Goal: Navigation & Orientation: Find specific page/section

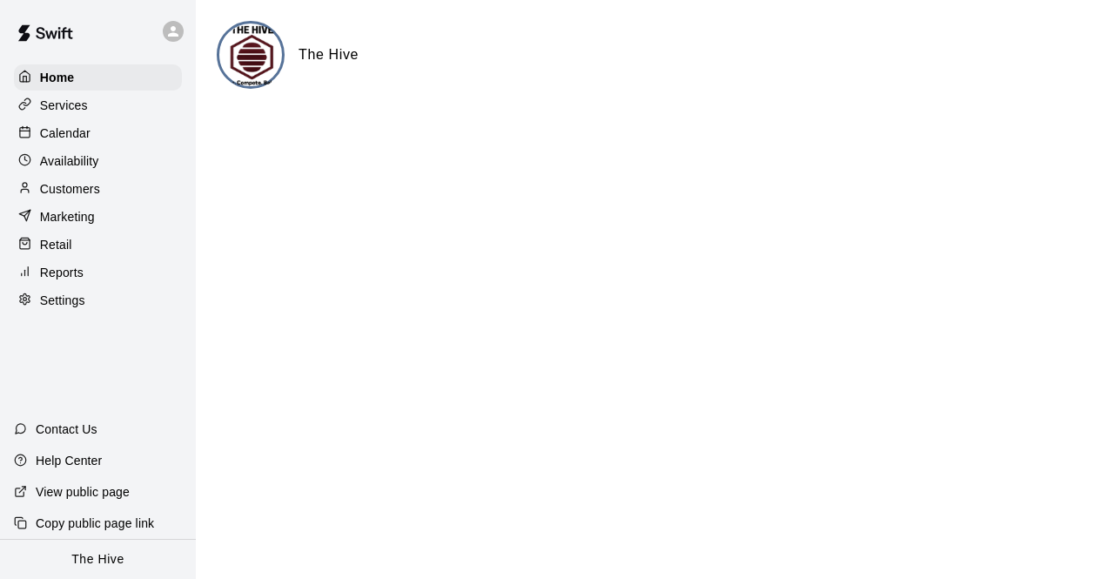
click at [66, 145] on div "Calendar" at bounding box center [98, 133] width 168 height 26
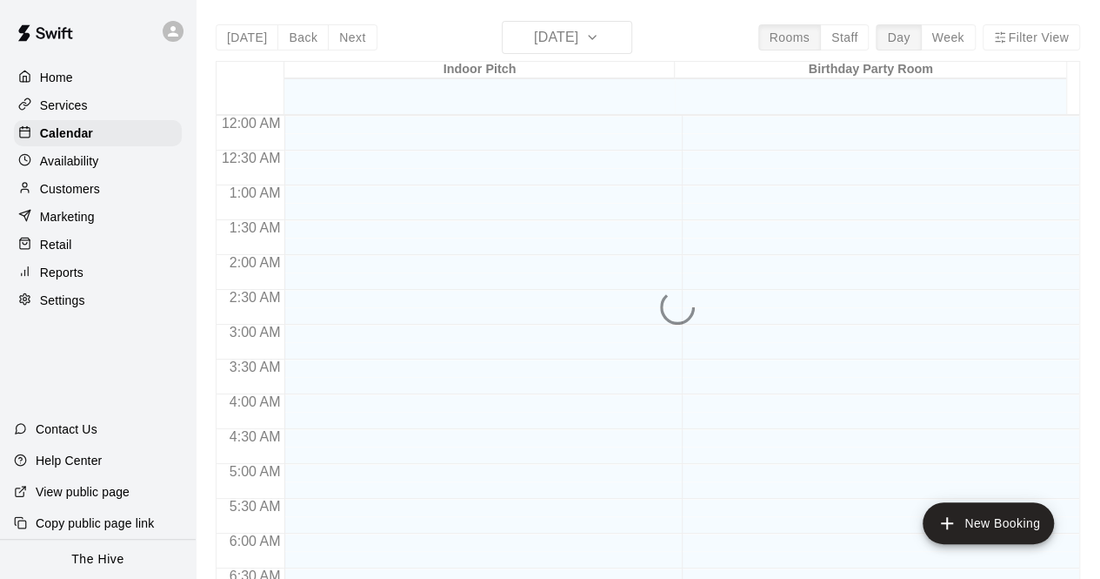
scroll to position [755, 0]
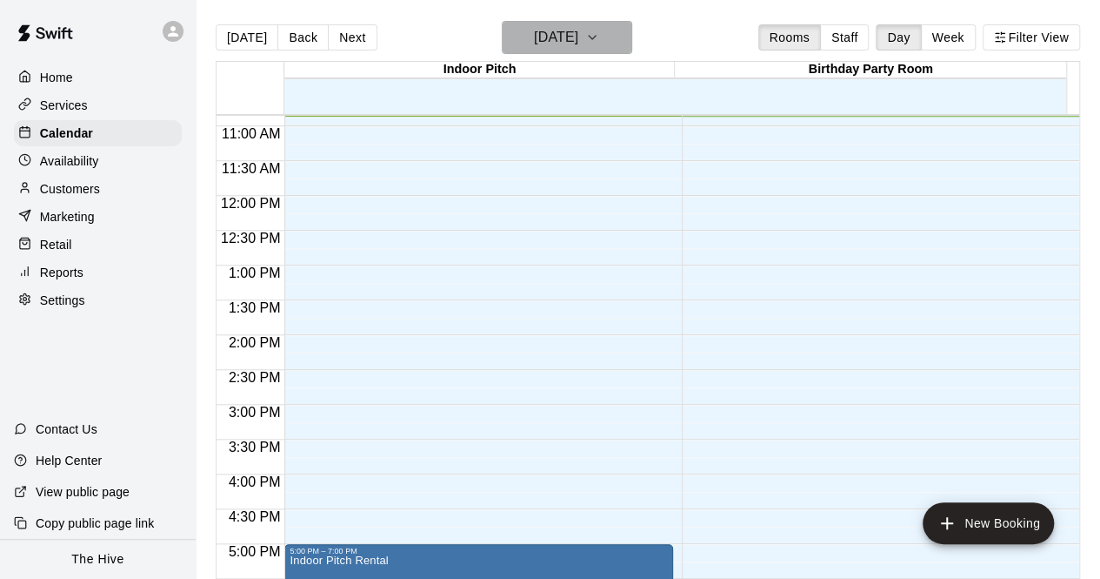
click at [632, 50] on button "[DATE]" at bounding box center [567, 37] width 130 height 33
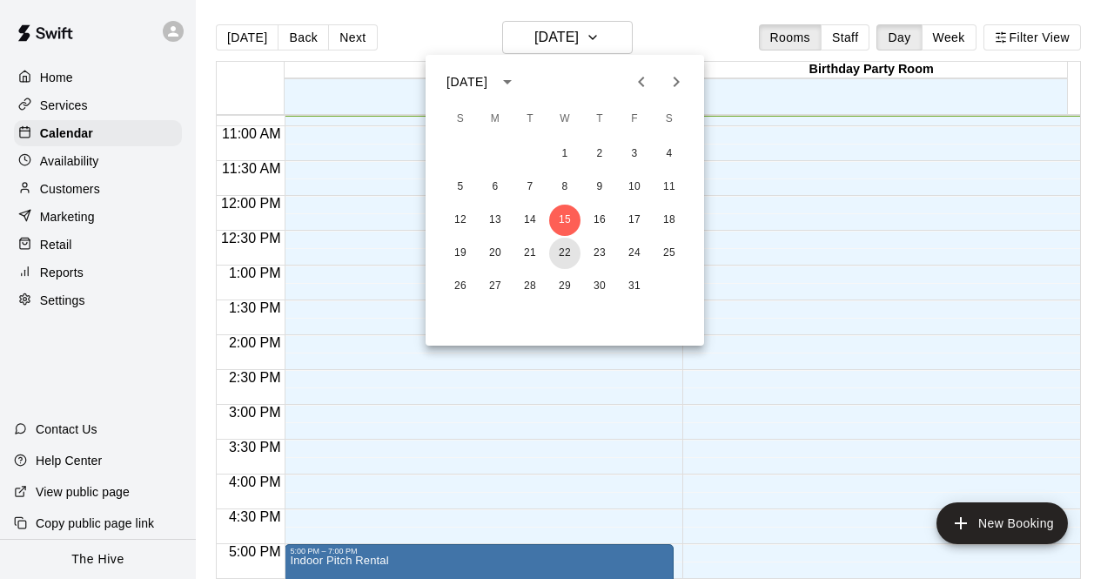
click at [565, 255] on button "22" at bounding box center [564, 252] width 31 height 31
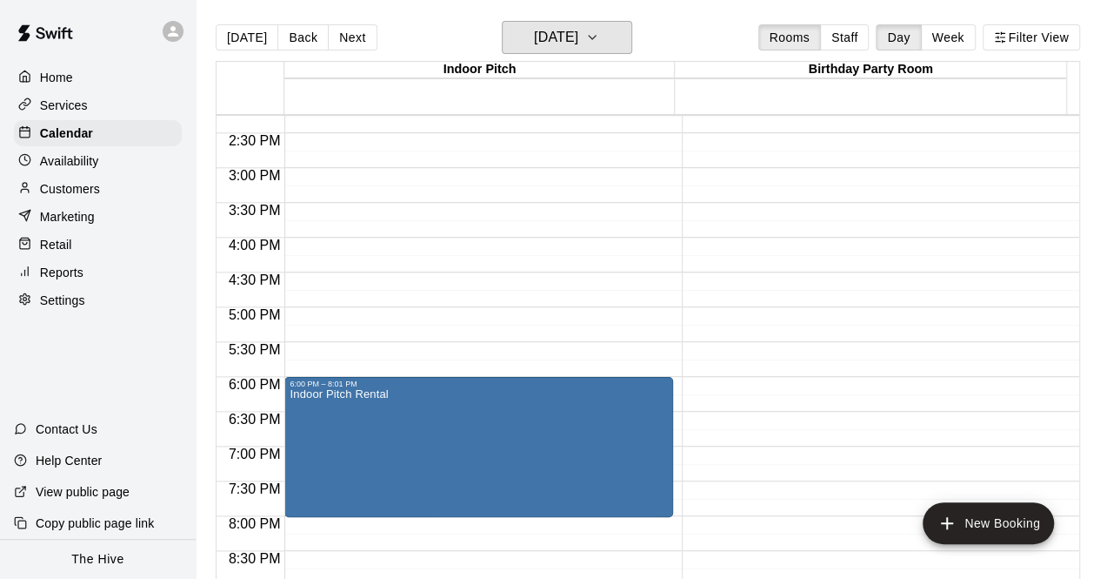
scroll to position [993, 0]
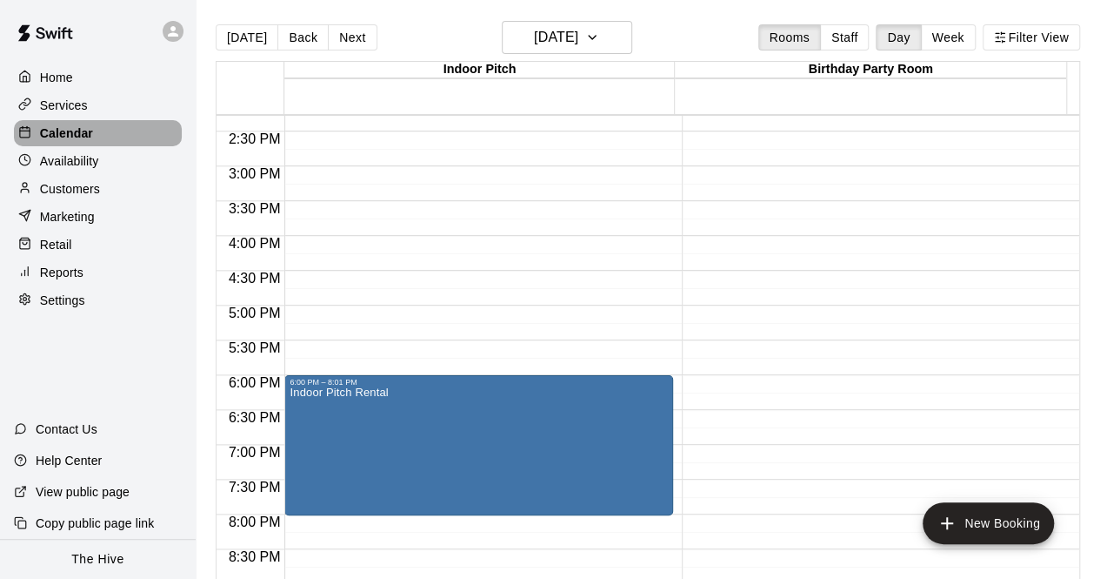
click at [88, 135] on p "Calendar" at bounding box center [66, 132] width 53 height 17
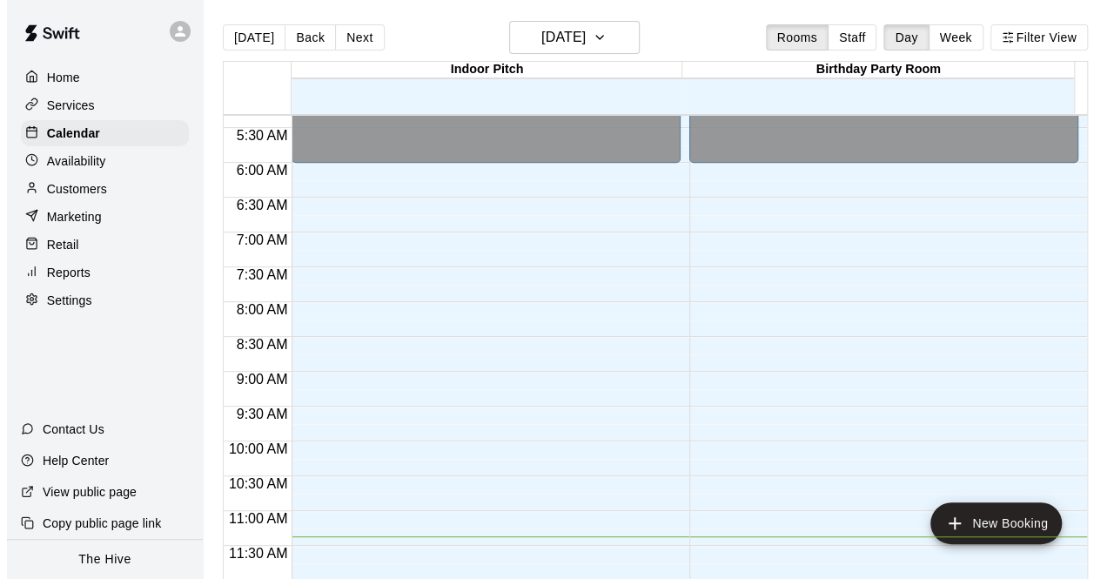
scroll to position [68, 0]
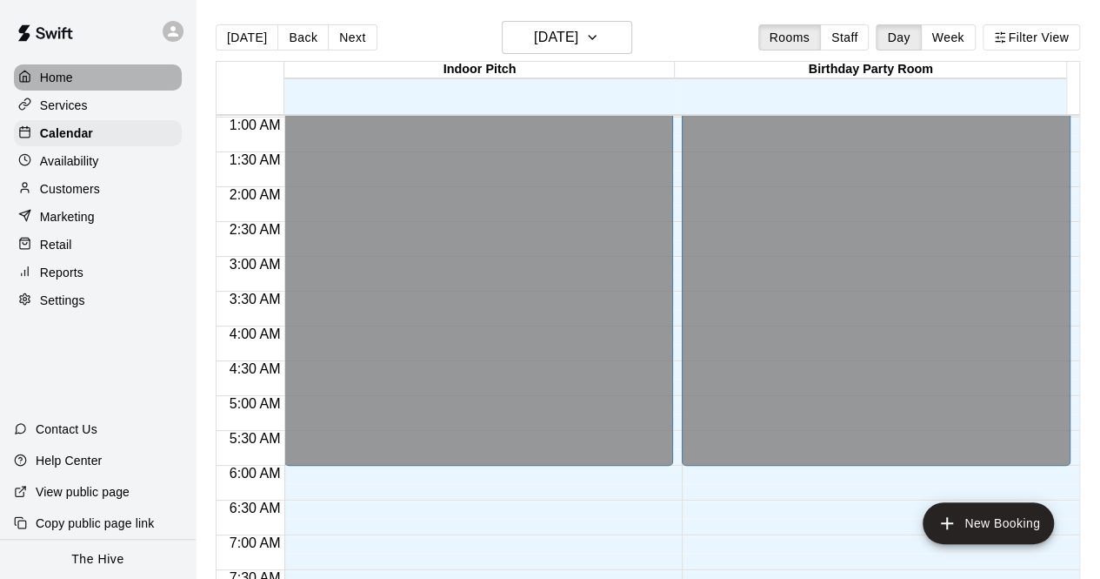
click at [84, 75] on div "Home" at bounding box center [98, 77] width 168 height 26
